Goal: Transaction & Acquisition: Obtain resource

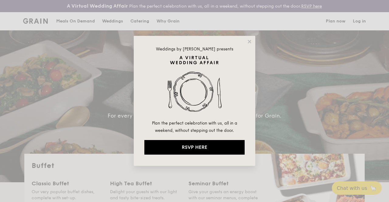
select select
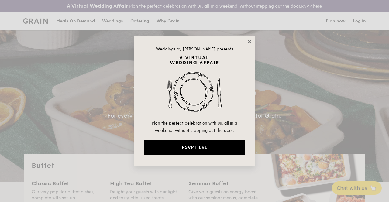
click at [251, 42] on icon at bounding box center [249, 41] width 5 height 5
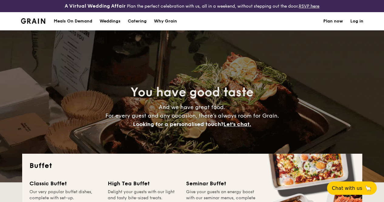
click at [73, 24] on div "Meals On Demand" at bounding box center [73, 21] width 39 height 18
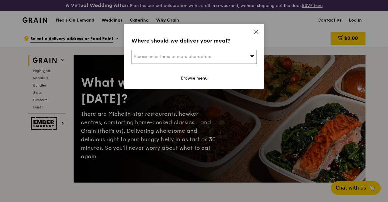
click at [254, 30] on icon at bounding box center [256, 32] width 4 height 4
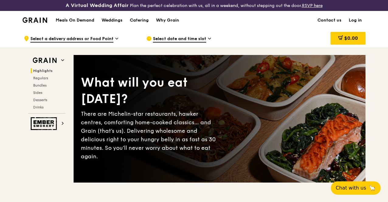
click at [203, 43] on span "Select date and time slot" at bounding box center [179, 39] width 53 height 7
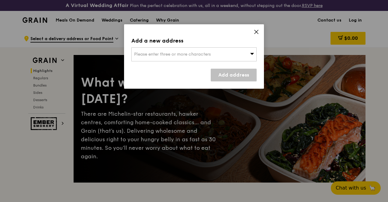
click at [257, 34] on icon at bounding box center [255, 31] width 5 height 5
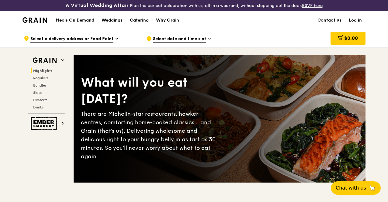
click at [147, 25] on div "Catering" at bounding box center [139, 20] width 19 height 18
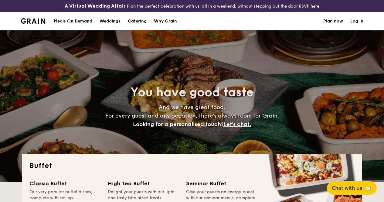
select select
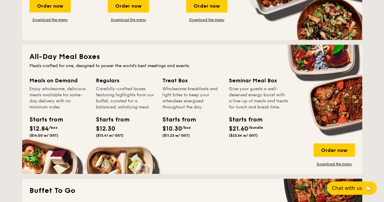
scroll to position [273, 0]
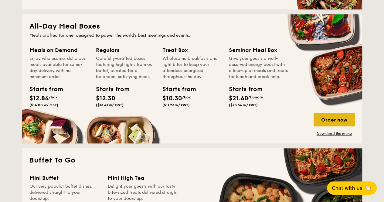
click at [338, 124] on div "Order now" at bounding box center [334, 119] width 41 height 13
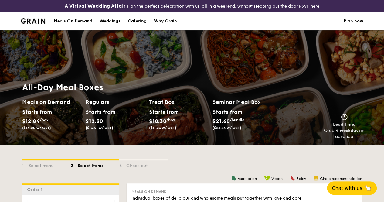
select select
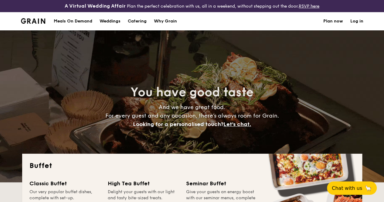
click at [39, 24] on img at bounding box center [33, 20] width 25 height 5
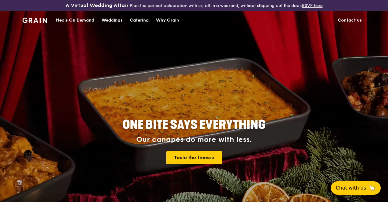
click at [134, 24] on div "Catering" at bounding box center [139, 20] width 19 height 18
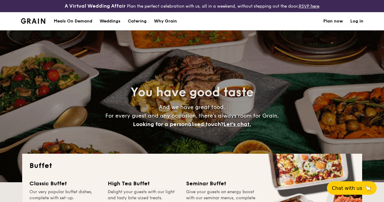
select select
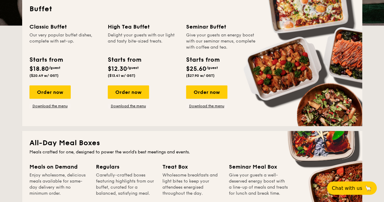
scroll to position [278, 0]
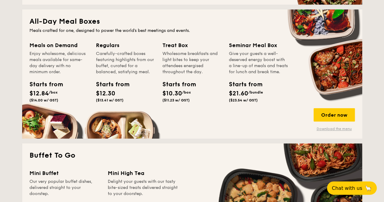
click at [336, 131] on link "Download the menu" at bounding box center [334, 128] width 41 height 5
